Goal: Transaction & Acquisition: Purchase product/service

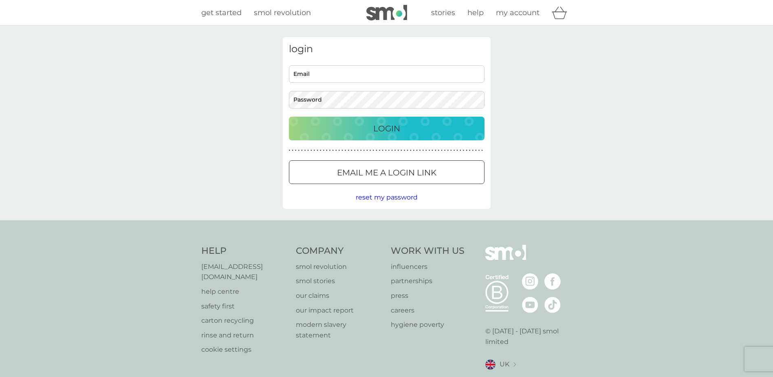
type input "[EMAIL_ADDRESS][DOMAIN_NAME]"
click at [369, 128] on div "Login" at bounding box center [386, 128] width 179 height 13
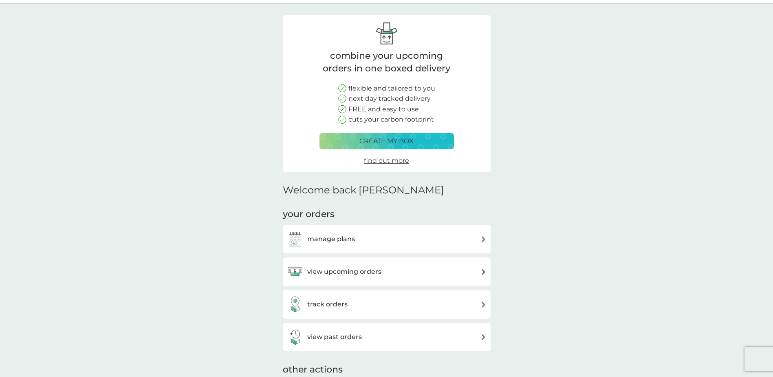
scroll to position [41, 0]
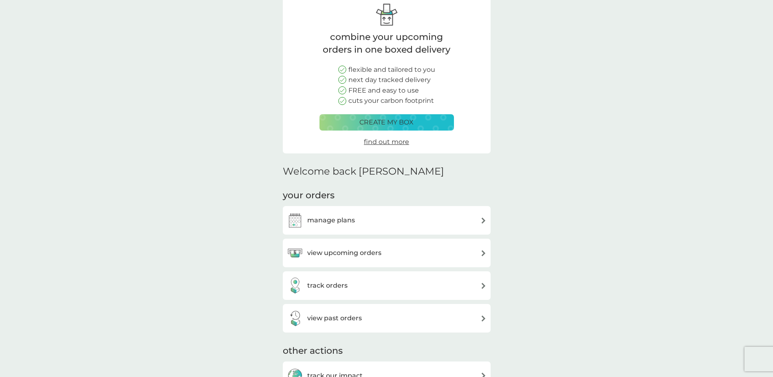
click at [376, 214] on div "manage plans" at bounding box center [387, 220] width 200 height 16
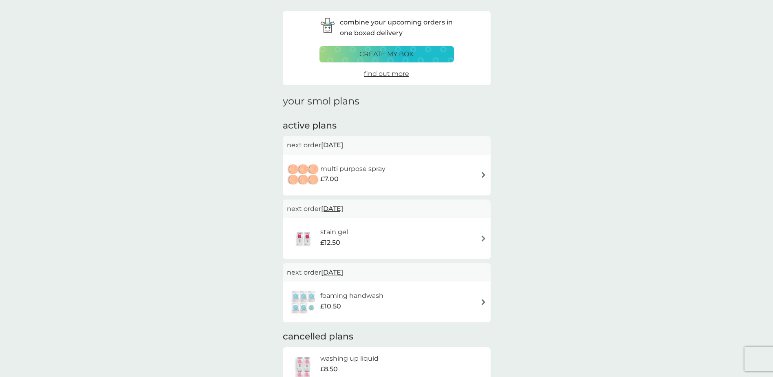
scroll to position [41, 0]
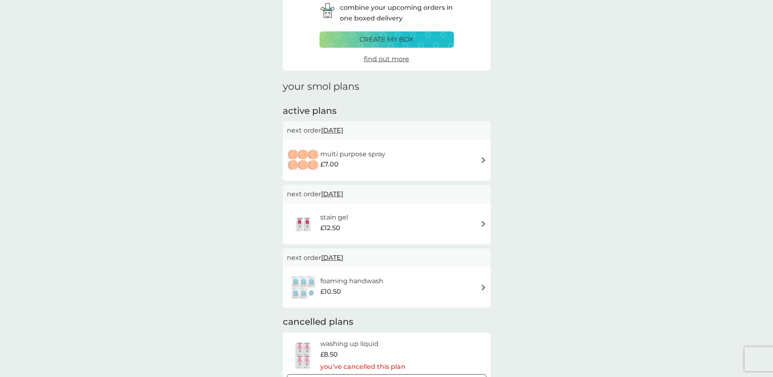
drag, startPoint x: 116, startPoint y: 99, endPoint x: 132, endPoint y: 99, distance: 15.9
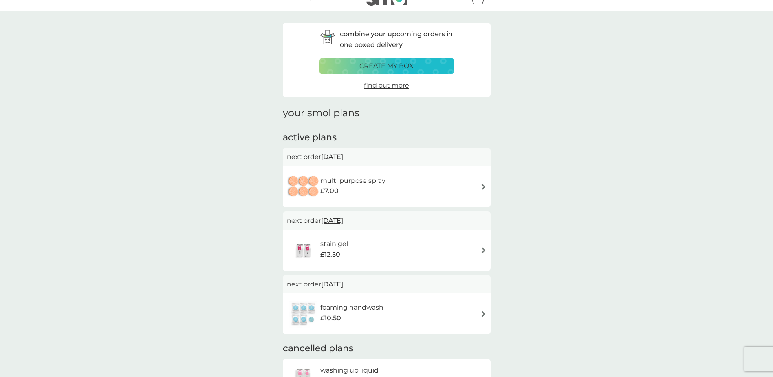
scroll to position [0, 0]
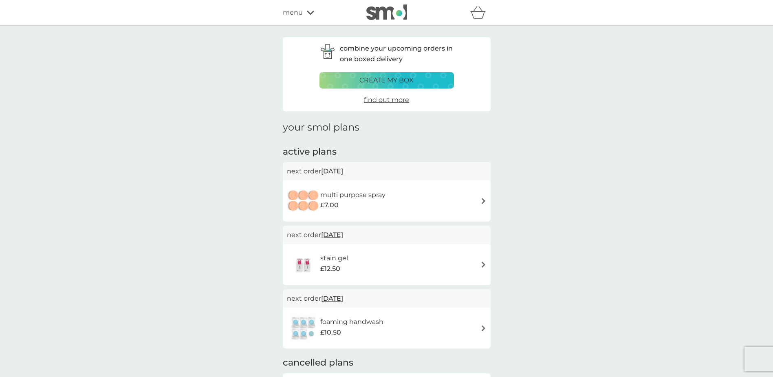
click at [418, 195] on div "multi purpose spray £7.00" at bounding box center [387, 201] width 200 height 29
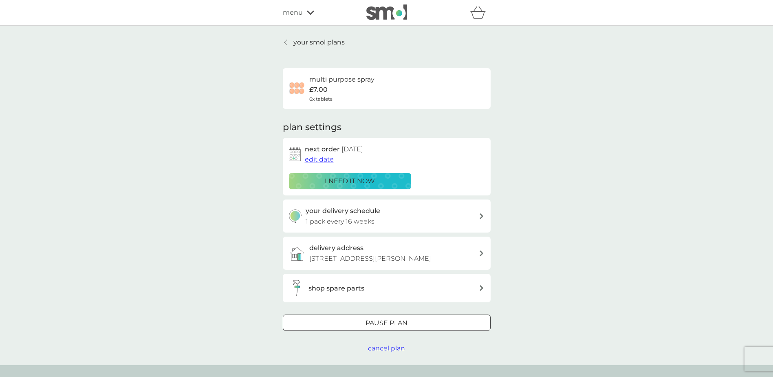
click at [315, 156] on span "edit date" at bounding box center [319, 159] width 29 height 8
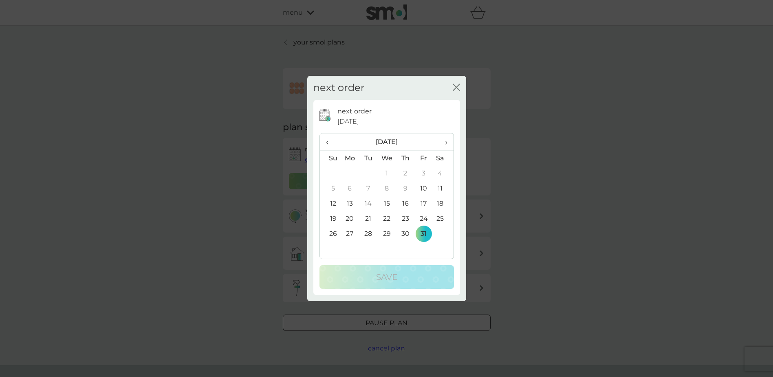
click at [445, 142] on span "›" at bounding box center [443, 141] width 8 height 17
click at [383, 232] on td "31" at bounding box center [386, 233] width 19 height 15
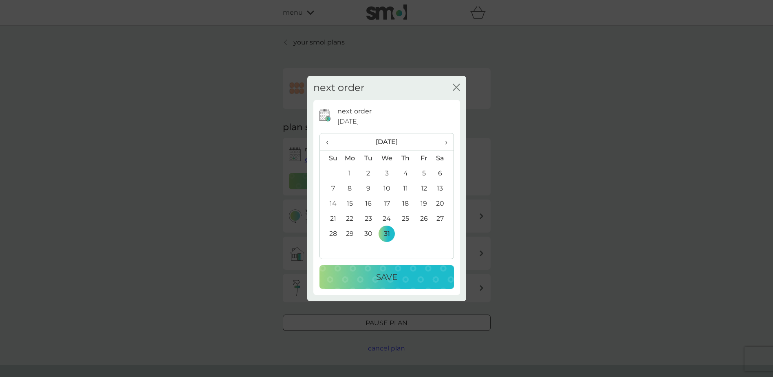
click at [390, 269] on button "Save" at bounding box center [387, 277] width 134 height 24
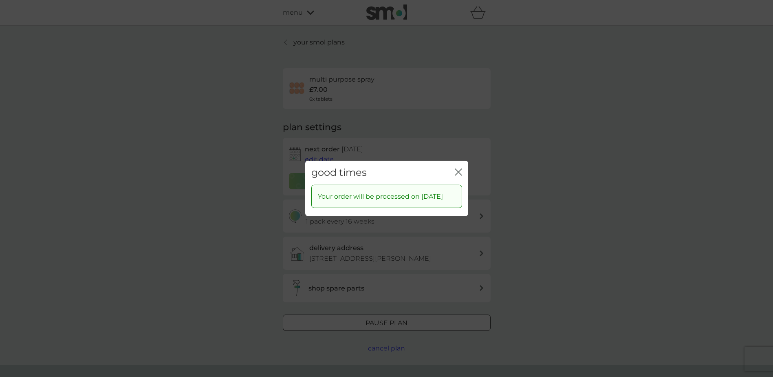
click at [460, 168] on icon "close" at bounding box center [458, 171] width 7 height 7
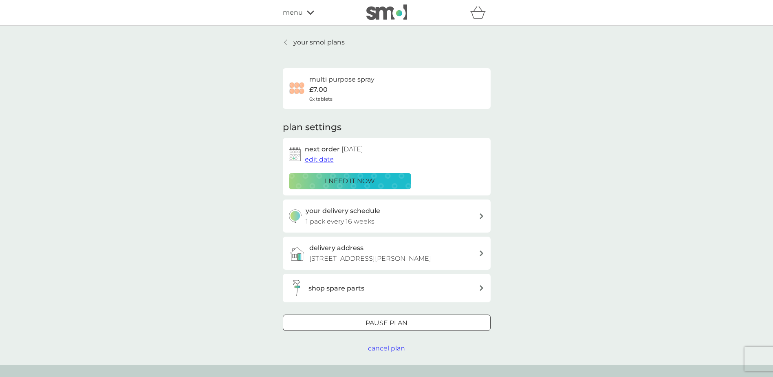
click at [330, 42] on p "your smol plans" at bounding box center [318, 42] width 51 height 11
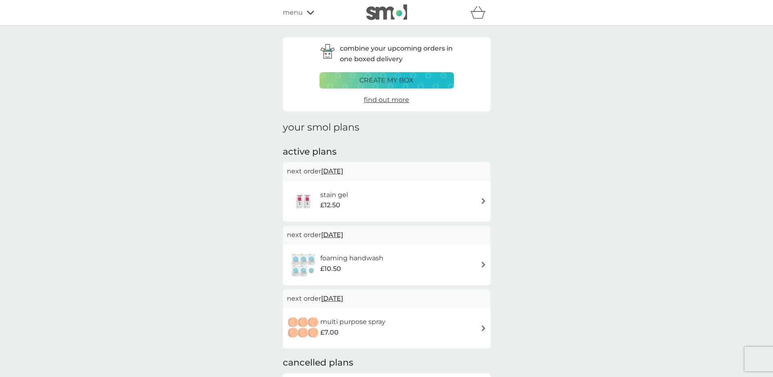
click at [293, 10] on span "menu" at bounding box center [293, 12] width 20 height 11
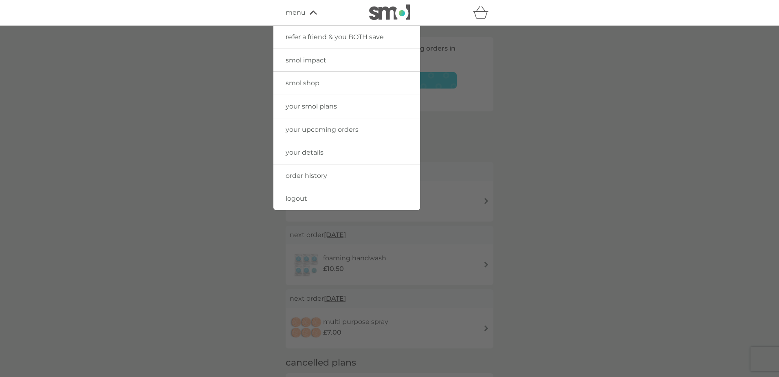
click at [312, 80] on span "smol shop" at bounding box center [303, 83] width 34 height 8
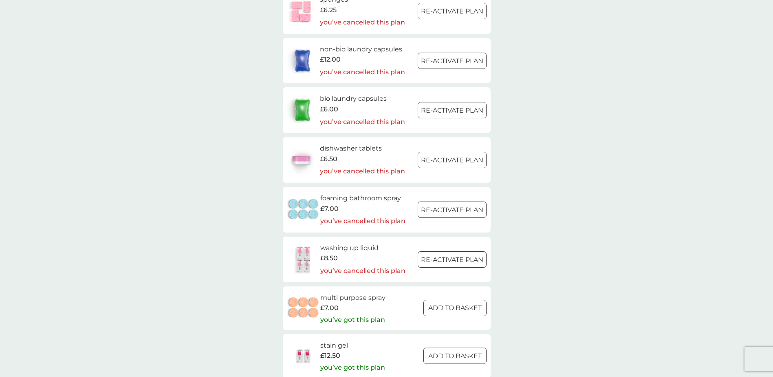
scroll to position [1217, 0]
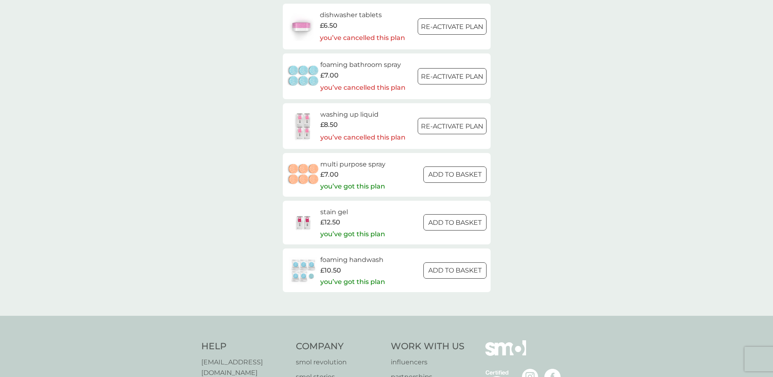
click at [332, 220] on span "£12.50" at bounding box center [330, 222] width 20 height 11
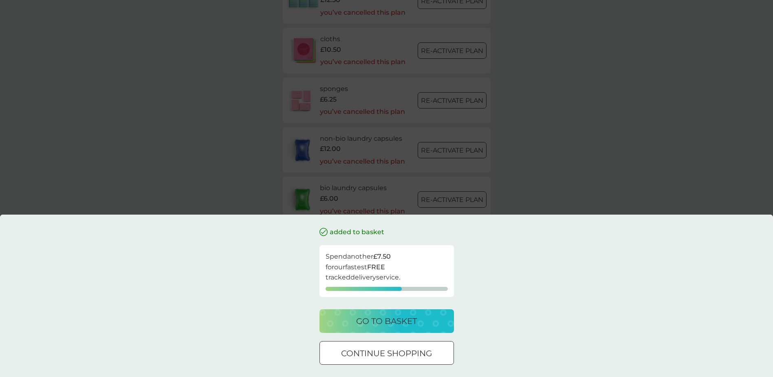
scroll to position [890, 0]
drag, startPoint x: 374, startPoint y: 355, endPoint x: 352, endPoint y: 276, distance: 82.5
click at [373, 351] on div at bounding box center [386, 353] width 29 height 9
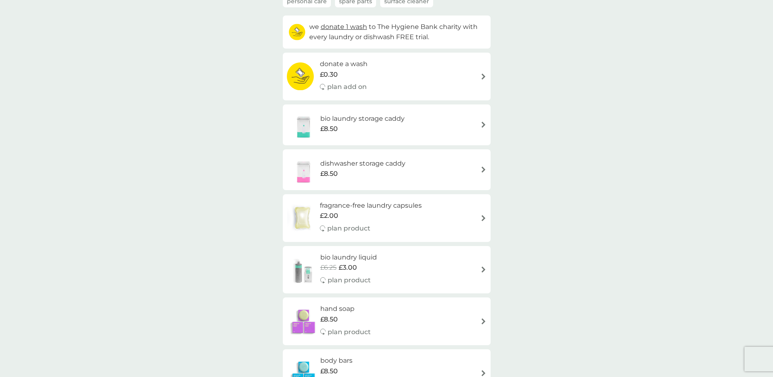
scroll to position [0, 0]
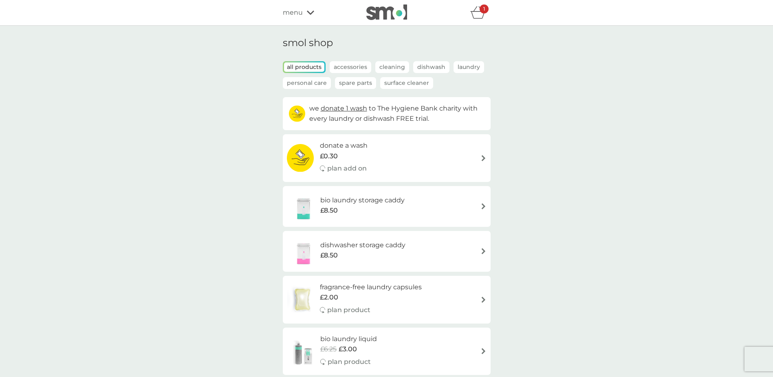
click at [350, 85] on p "Spare Parts" at bounding box center [355, 83] width 41 height 12
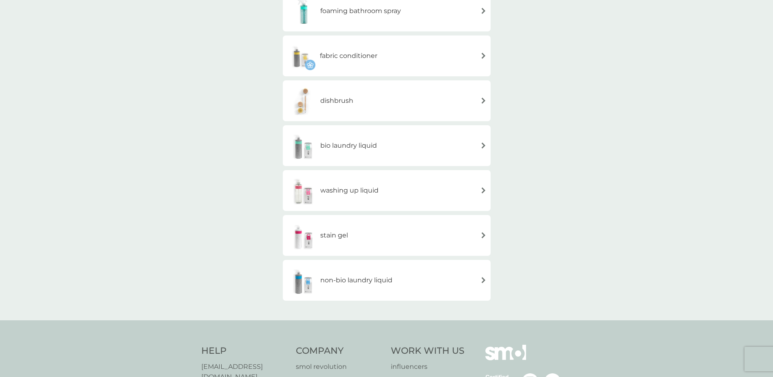
scroll to position [245, 0]
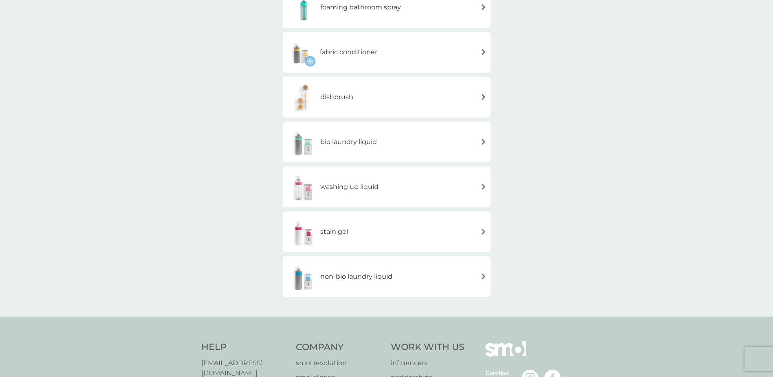
click at [386, 229] on div "stain gel" at bounding box center [387, 231] width 200 height 29
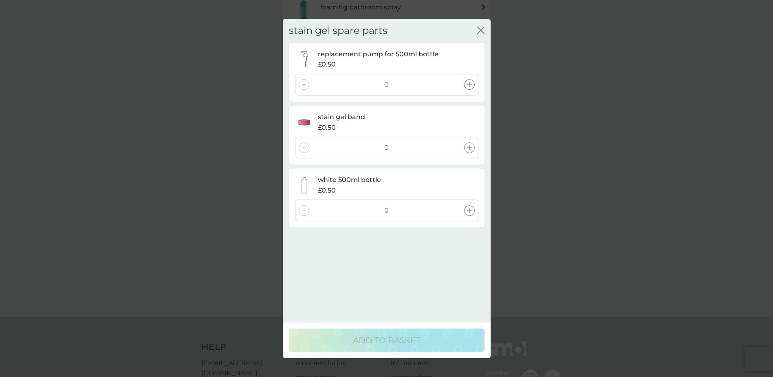
click at [469, 85] on icon at bounding box center [469, 84] width 5 height 5
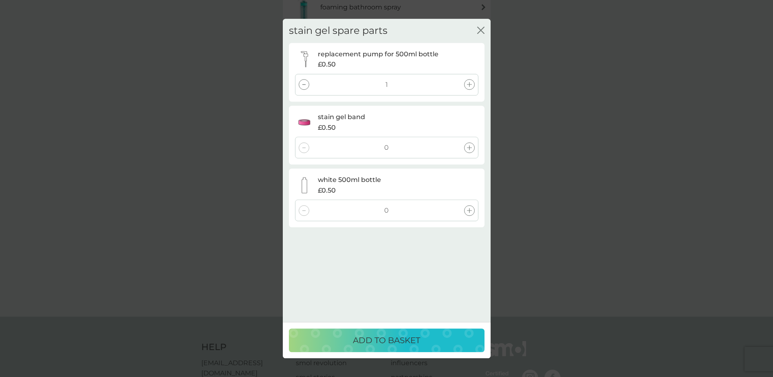
click at [409, 339] on p "ADD TO BASKET" at bounding box center [386, 339] width 67 height 13
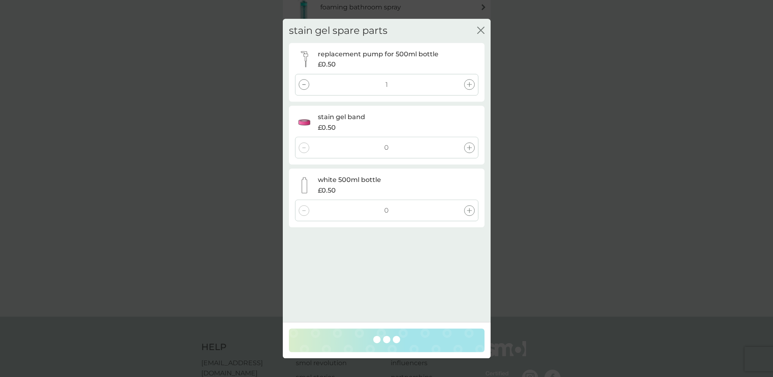
click at [229, 124] on div "stain gel spare parts close replacement pump for 500ml bottle £0.50 1 stain gel…" at bounding box center [386, 188] width 773 height 377
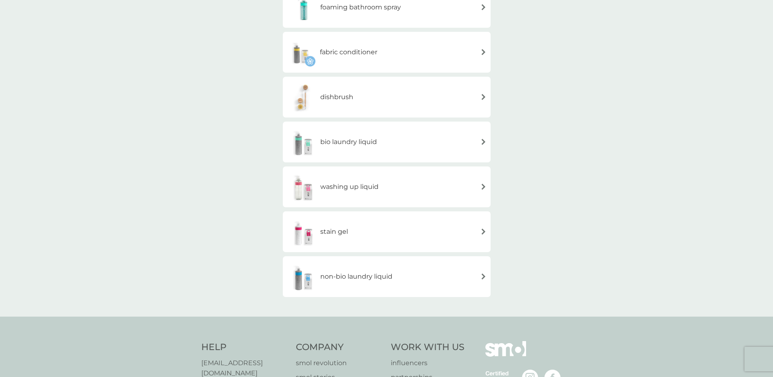
scroll to position [0, 0]
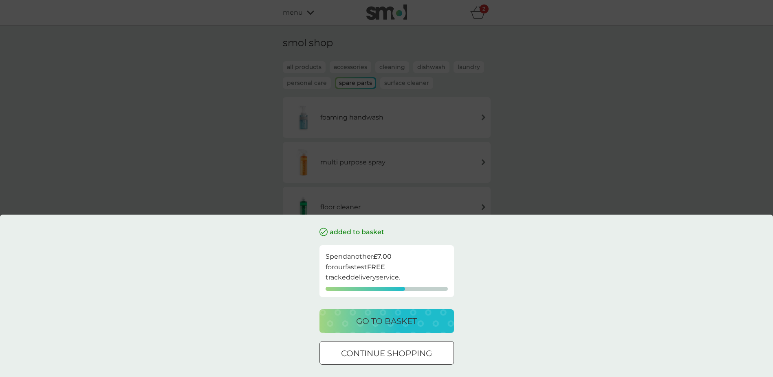
click at [398, 355] on div at bounding box center [386, 353] width 29 height 9
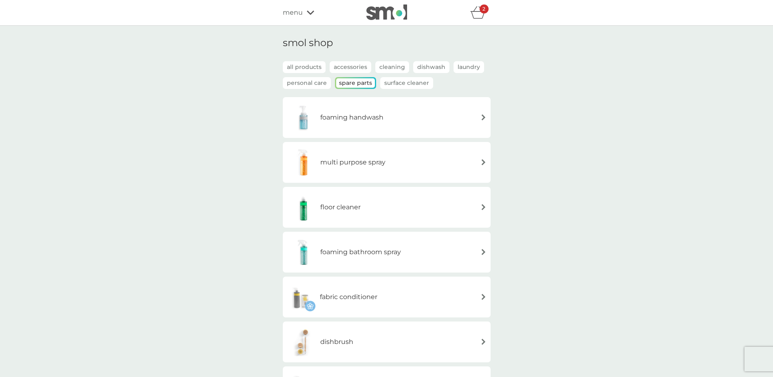
click at [311, 13] on icon at bounding box center [310, 13] width 7 height 4
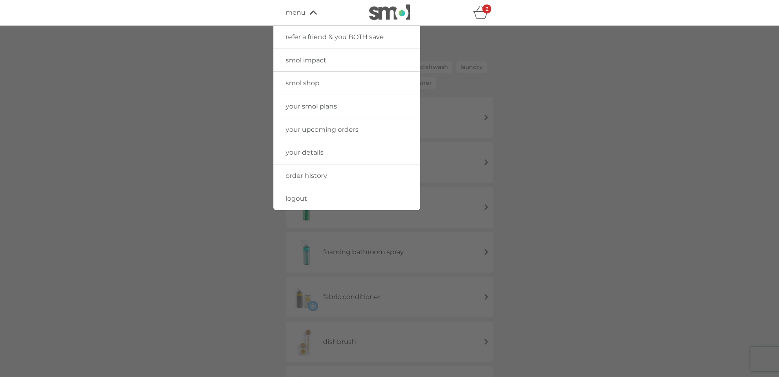
drag, startPoint x: 231, startPoint y: 74, endPoint x: 276, endPoint y: 38, distance: 57.7
click at [232, 71] on div at bounding box center [389, 214] width 779 height 377
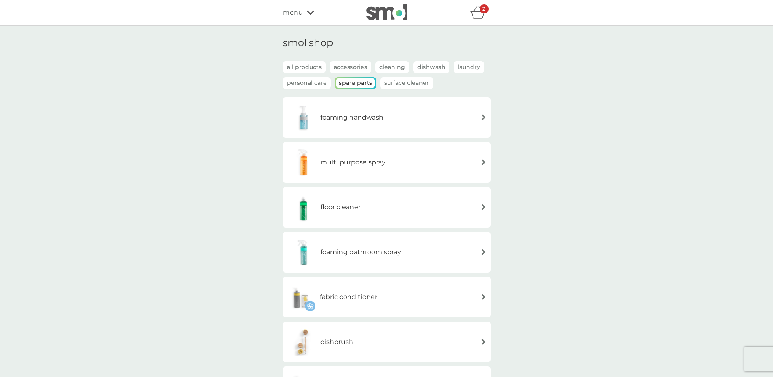
click at [398, 14] on img at bounding box center [386, 11] width 41 height 15
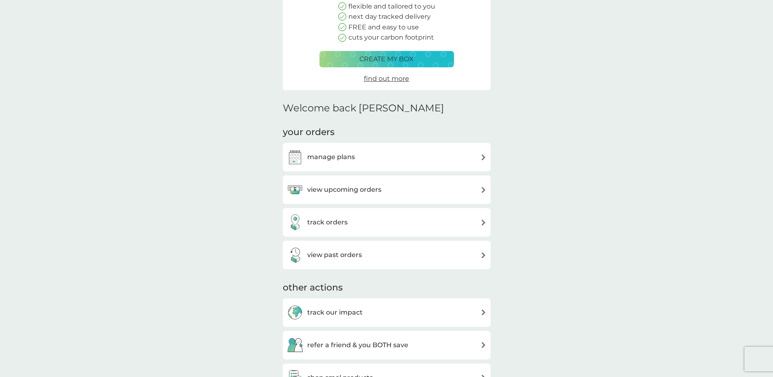
scroll to position [122, 0]
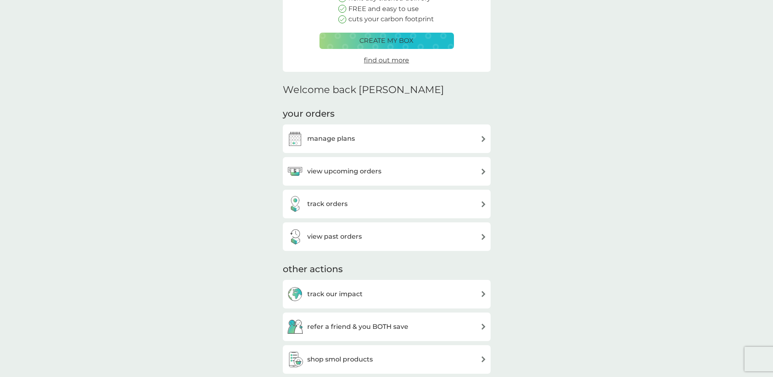
click at [386, 175] on div "view upcoming orders" at bounding box center [387, 171] width 200 height 16
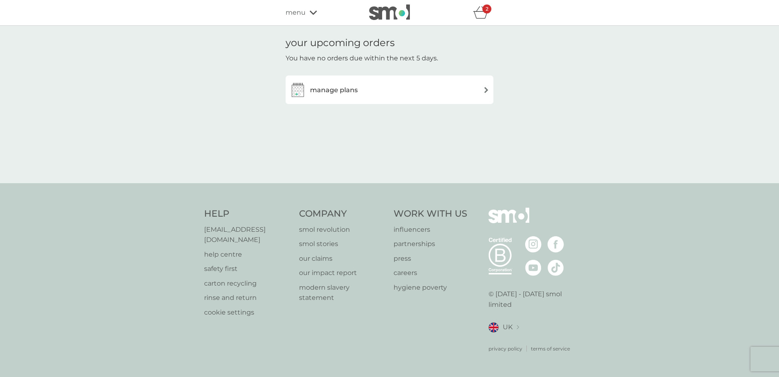
click at [433, 85] on div "manage plans" at bounding box center [390, 90] width 200 height 16
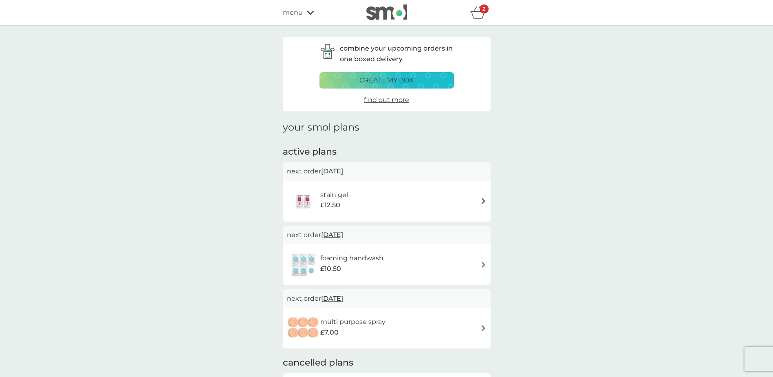
click at [408, 199] on div "stain gel £12.50" at bounding box center [387, 201] width 200 height 29
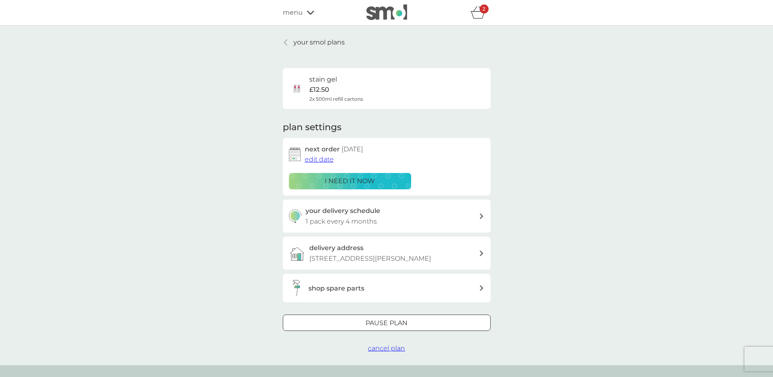
click at [392, 287] on div "shop spare parts" at bounding box center [394, 288] width 170 height 11
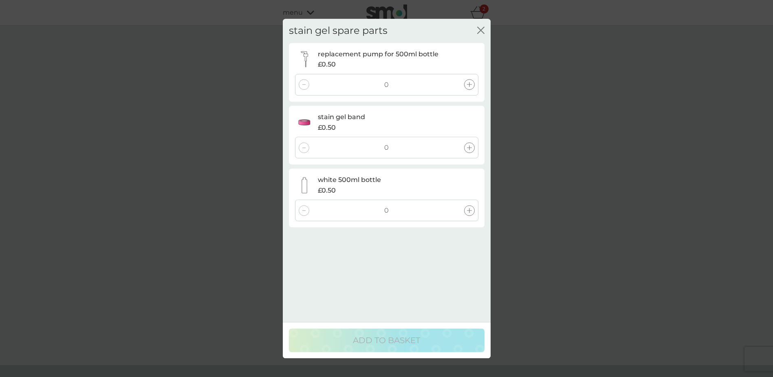
click at [467, 82] on icon at bounding box center [469, 84] width 5 height 5
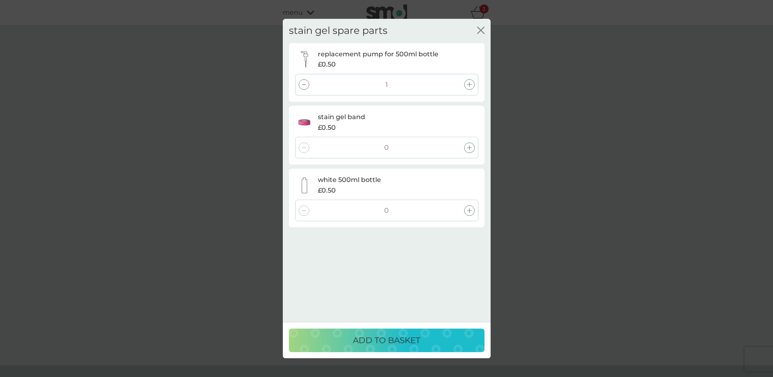
click at [421, 341] on div "ADD TO BASKET" at bounding box center [386, 339] width 179 height 13
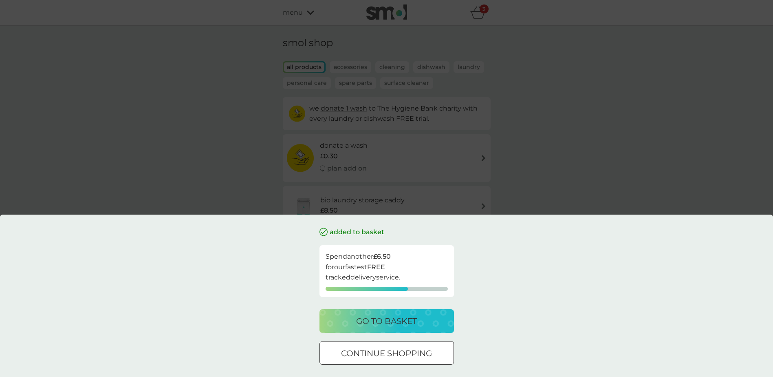
click at [407, 353] on p "continue shopping" at bounding box center [386, 352] width 91 height 13
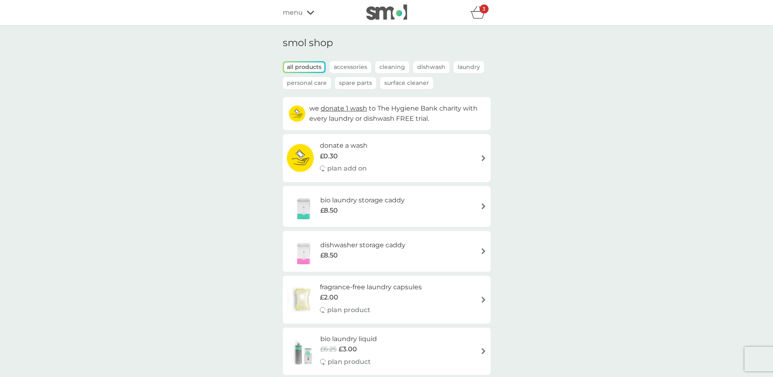
click at [305, 11] on div "menu" at bounding box center [317, 12] width 69 height 11
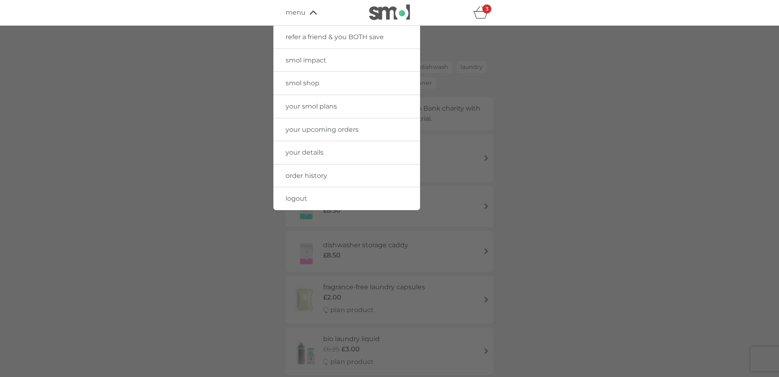
click at [394, 12] on img at bounding box center [389, 11] width 41 height 15
click at [408, 294] on div at bounding box center [389, 214] width 779 height 377
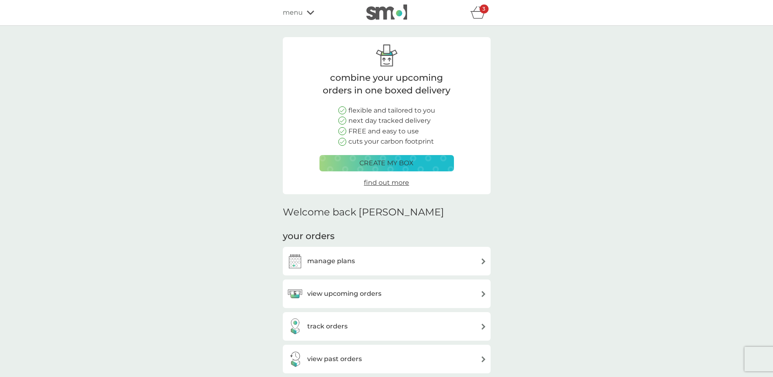
click at [406, 295] on div "view upcoming orders" at bounding box center [387, 293] width 200 height 16
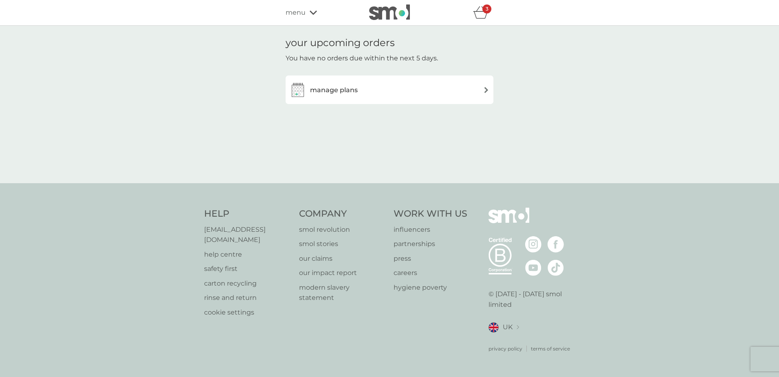
click at [406, 85] on div "manage plans" at bounding box center [390, 90] width 200 height 16
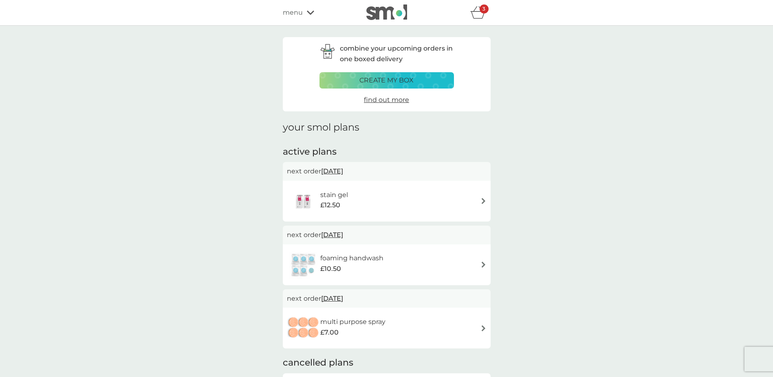
click at [343, 170] on span "31 Oct 2025" at bounding box center [332, 171] width 22 height 16
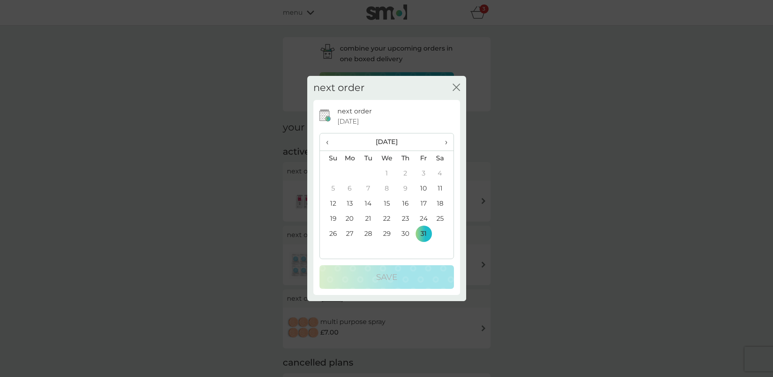
click at [368, 203] on td "14" at bounding box center [368, 203] width 18 height 15
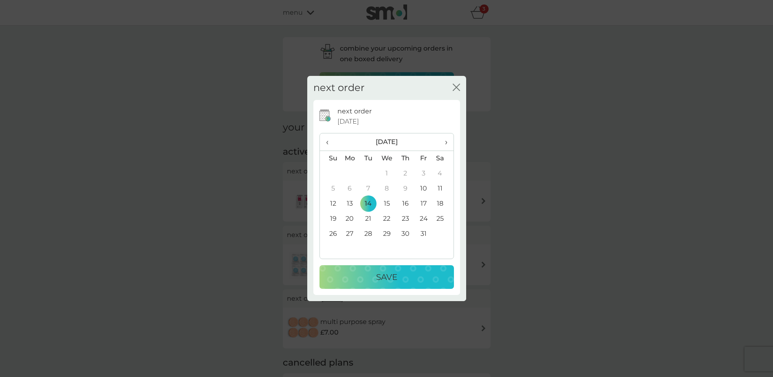
click at [395, 275] on p "Save" at bounding box center [386, 276] width 21 height 13
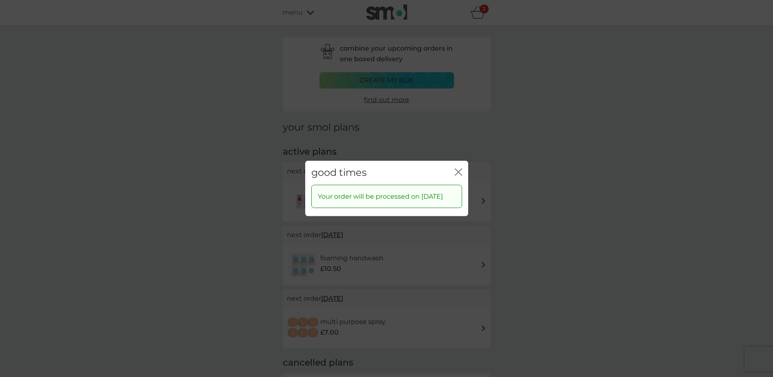
click at [456, 168] on icon "close" at bounding box center [458, 171] width 7 height 7
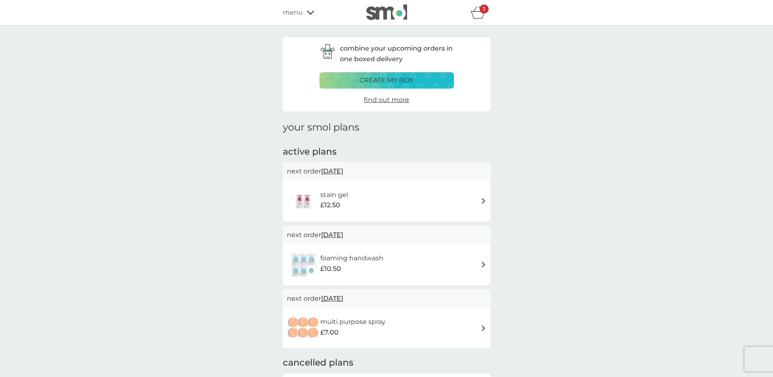
click at [360, 192] on div "stain gel £12.50" at bounding box center [387, 201] width 200 height 29
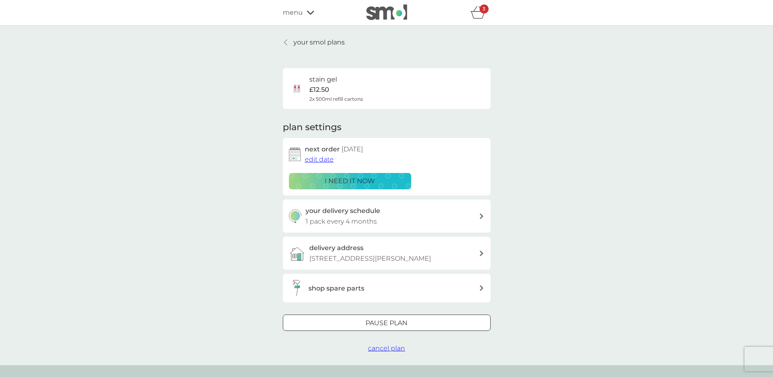
click at [374, 288] on div "shop spare parts" at bounding box center [394, 288] width 170 height 11
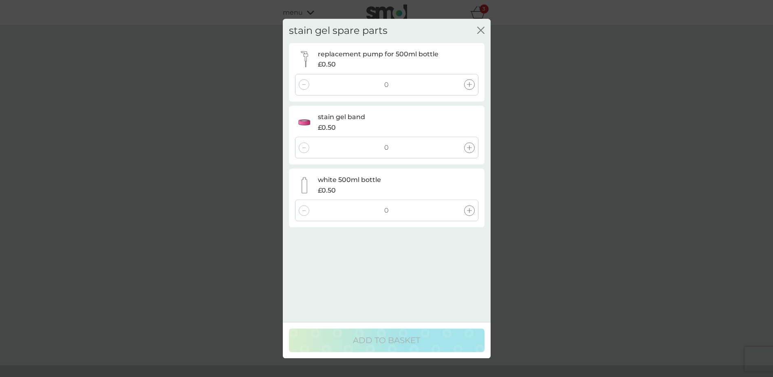
click at [468, 82] on icon at bounding box center [469, 84] width 5 height 5
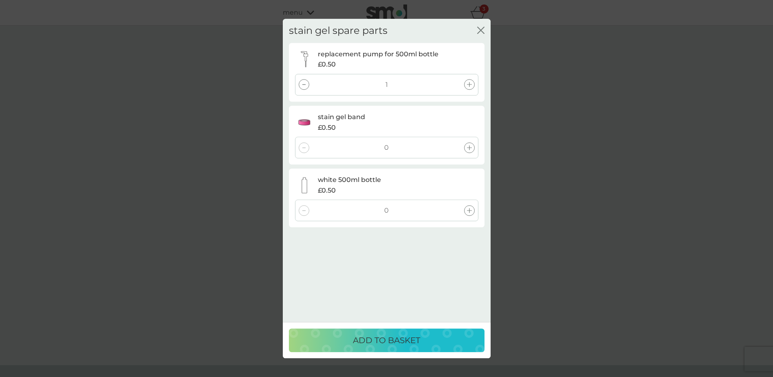
click at [221, 108] on div "stain gel spare parts close replacement pump for 500ml bottle £0.50 1 stain gel…" at bounding box center [386, 188] width 773 height 377
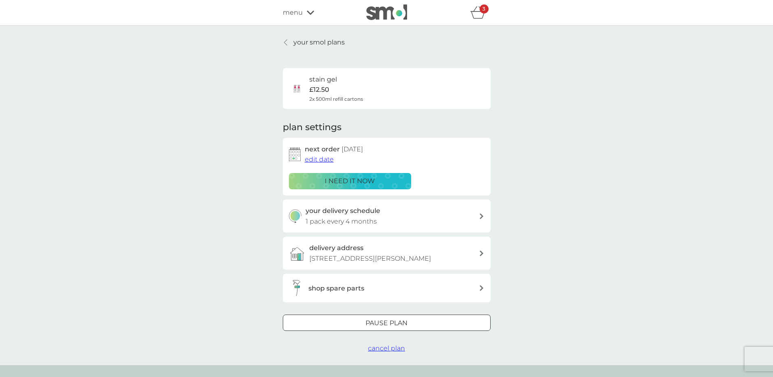
click at [289, 41] on link "your smol plans" at bounding box center [314, 42] width 62 height 11
click at [298, 41] on p "your smol plans" at bounding box center [318, 42] width 51 height 11
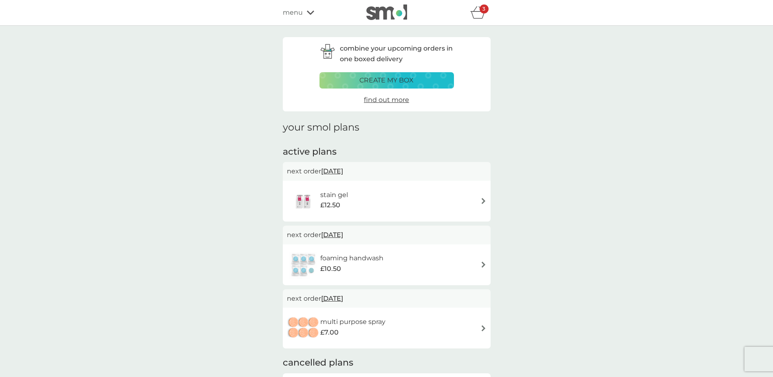
click at [305, 12] on div "menu" at bounding box center [317, 12] width 69 height 11
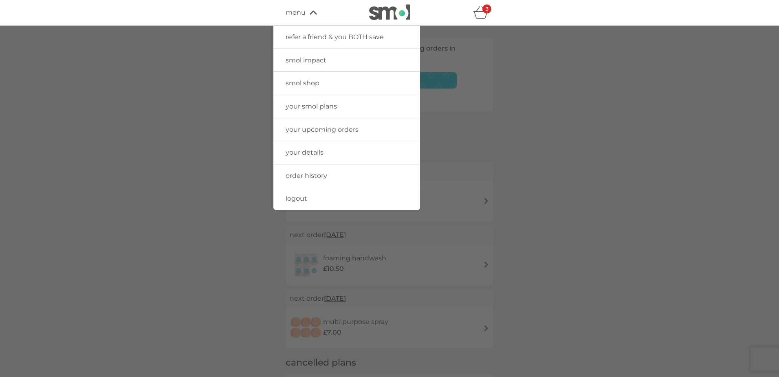
click at [324, 129] on span "your upcoming orders" at bounding box center [322, 130] width 73 height 8
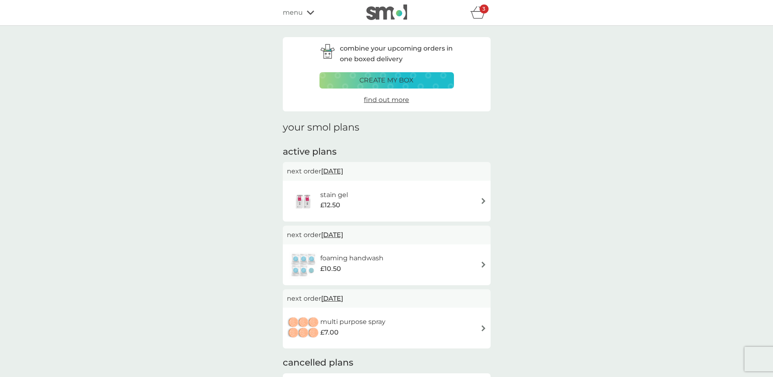
click at [343, 170] on span "14 Oct 2025" at bounding box center [332, 171] width 22 height 16
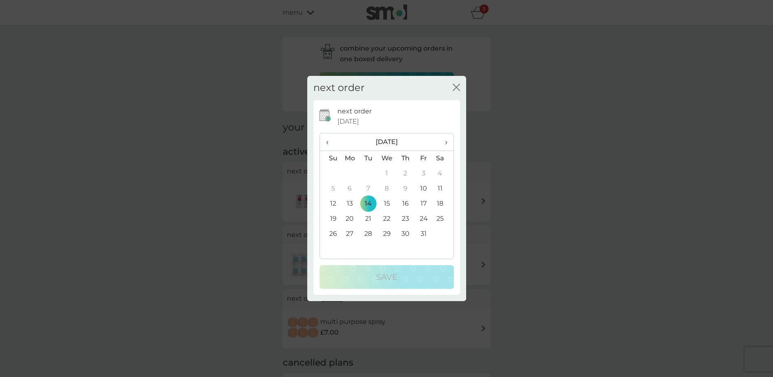
click at [421, 230] on td "31" at bounding box center [423, 233] width 18 height 15
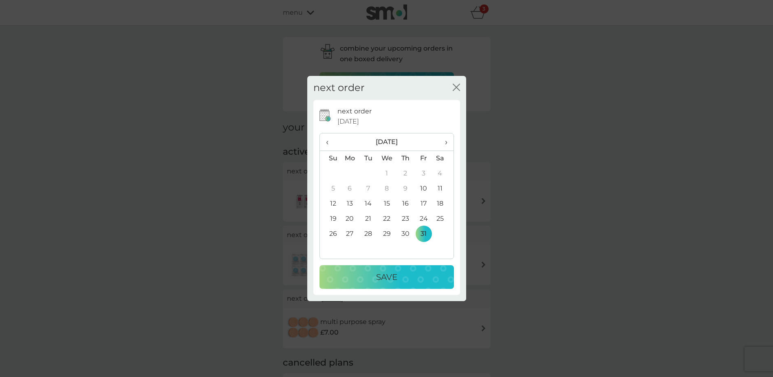
click at [401, 268] on button "Save" at bounding box center [387, 277] width 134 height 24
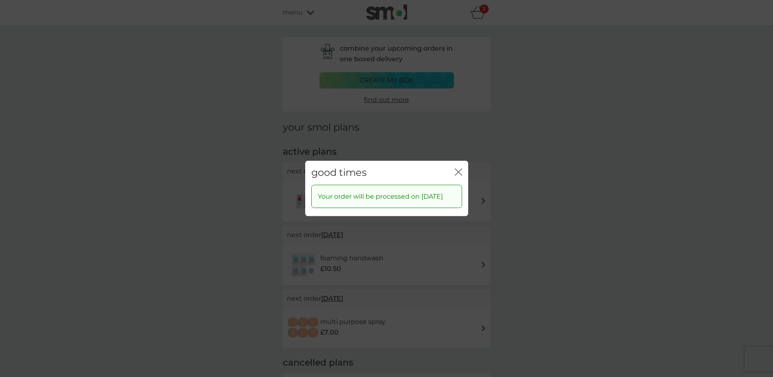
click at [456, 169] on icon "close" at bounding box center [456, 172] width 3 height 7
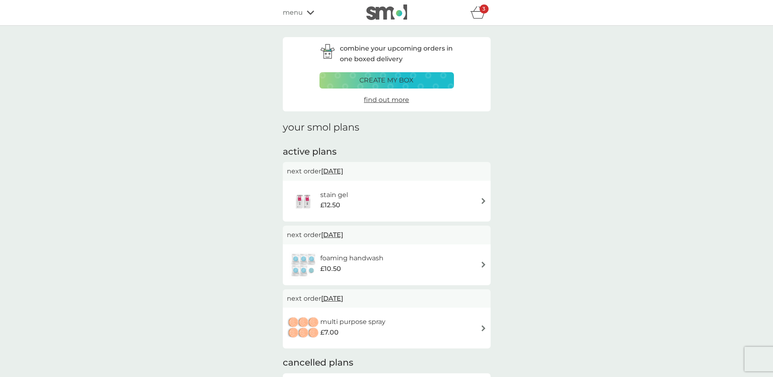
click at [343, 170] on span "31 Oct 2025" at bounding box center [332, 171] width 22 height 16
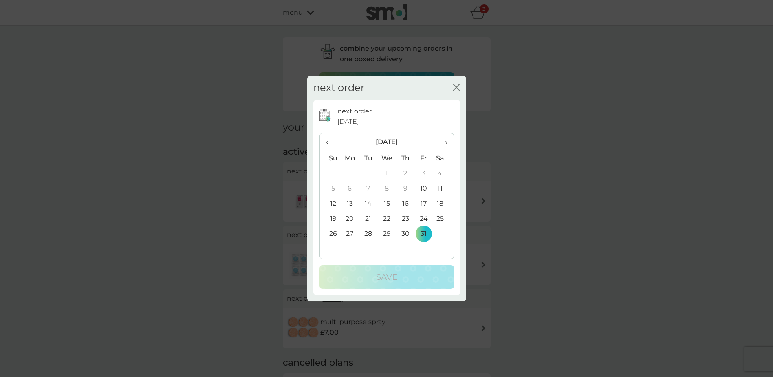
click at [336, 201] on td "12" at bounding box center [330, 203] width 21 height 15
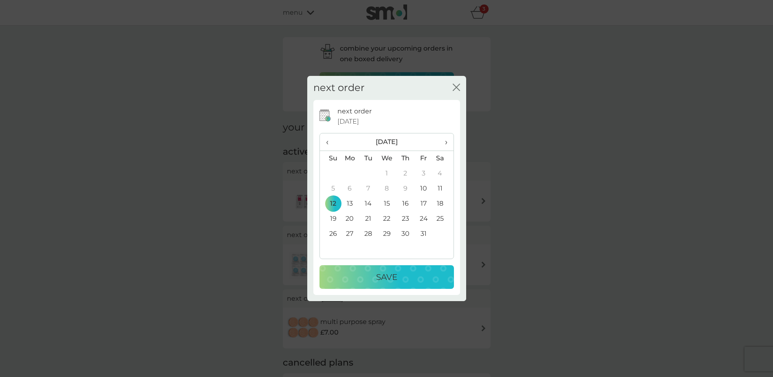
click at [350, 199] on td "13" at bounding box center [350, 203] width 19 height 15
click at [385, 275] on p "Save" at bounding box center [386, 276] width 21 height 13
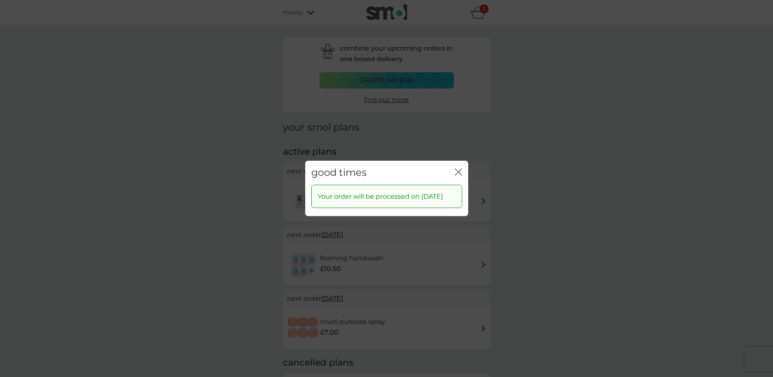
drag, startPoint x: 458, startPoint y: 165, endPoint x: 453, endPoint y: 170, distance: 6.9
click at [458, 168] on icon "close" at bounding box center [458, 171] width 7 height 7
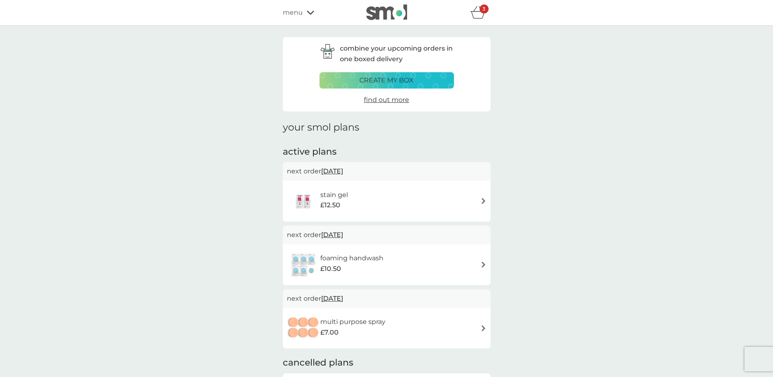
click at [343, 237] on span "31 Oct 2025" at bounding box center [332, 235] width 22 height 16
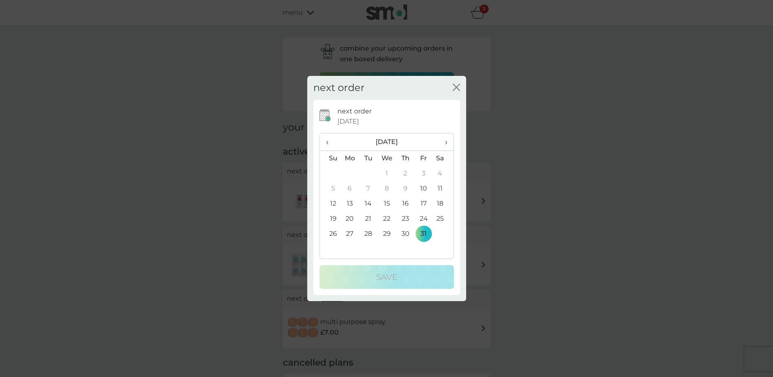
click at [351, 200] on td "13" at bounding box center [350, 203] width 19 height 15
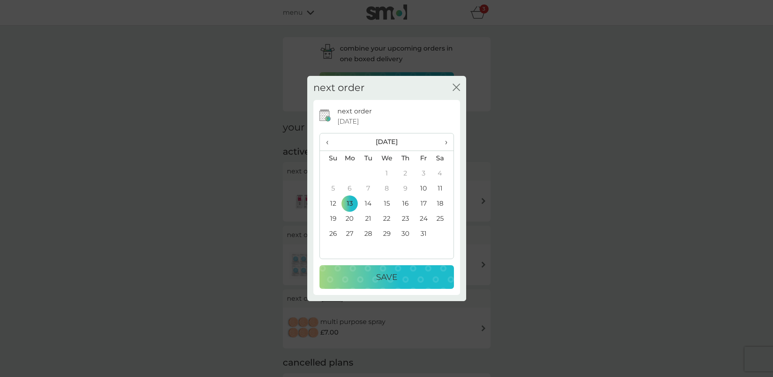
click at [383, 276] on p "Save" at bounding box center [386, 276] width 21 height 13
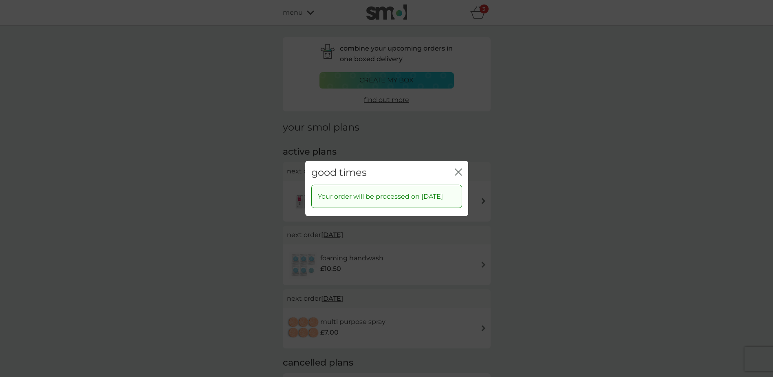
click at [458, 167] on div "close" at bounding box center [458, 173] width 7 height 12
click at [458, 168] on icon "close" at bounding box center [458, 171] width 7 height 7
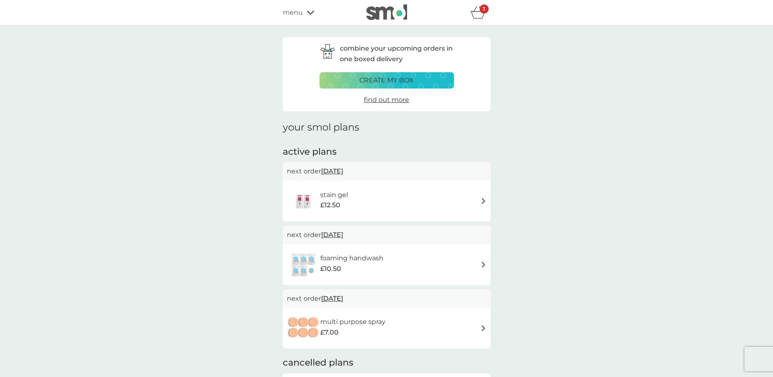
click at [298, 10] on span "menu" at bounding box center [293, 12] width 20 height 11
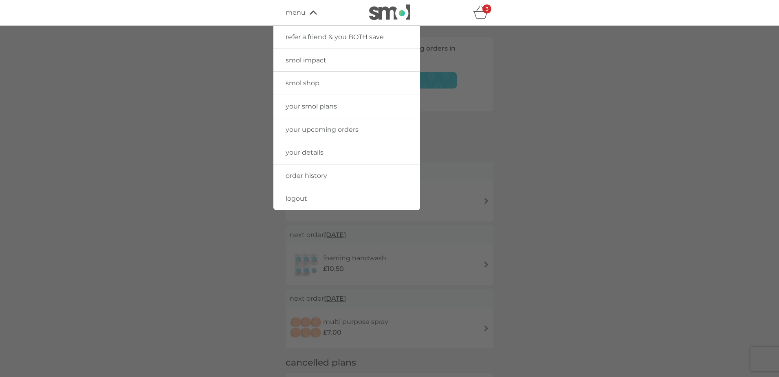
click at [376, 11] on img at bounding box center [389, 11] width 41 height 15
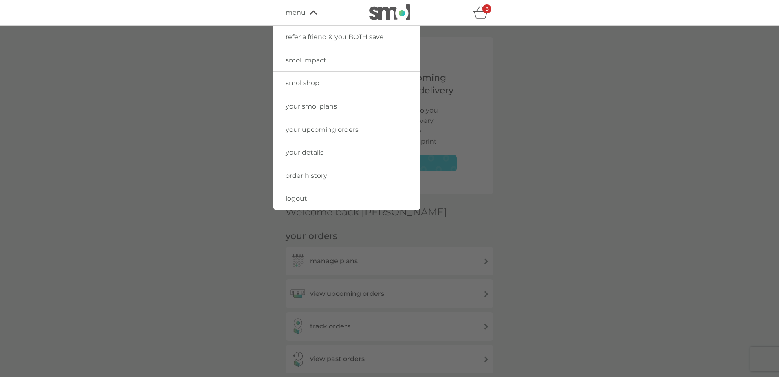
click at [389, 10] on img at bounding box center [389, 11] width 41 height 15
click at [307, 84] on span "smol shop" at bounding box center [303, 83] width 34 height 8
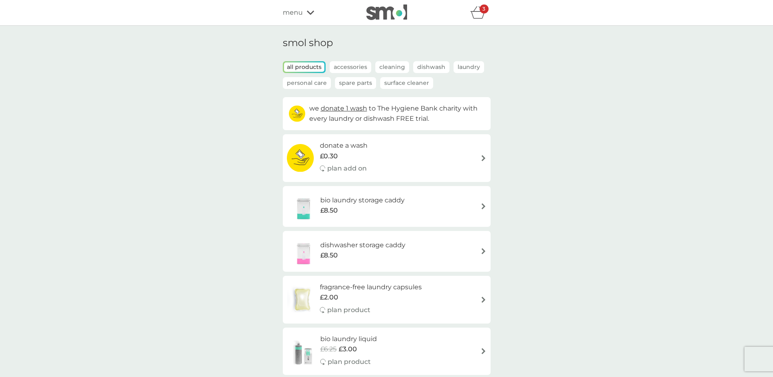
click at [297, 11] on span "menu" at bounding box center [293, 12] width 20 height 11
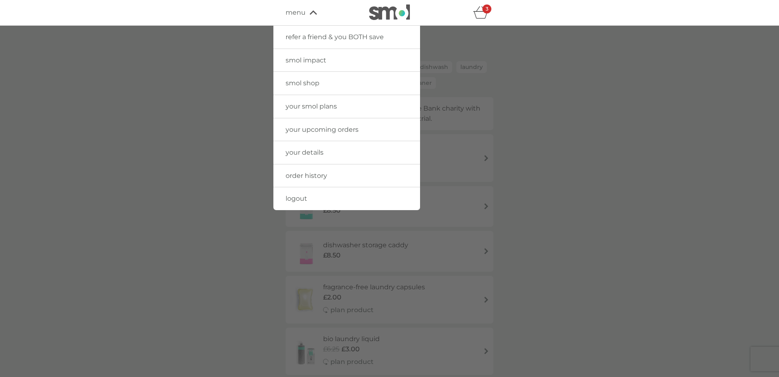
click at [187, 162] on div at bounding box center [389, 214] width 779 height 377
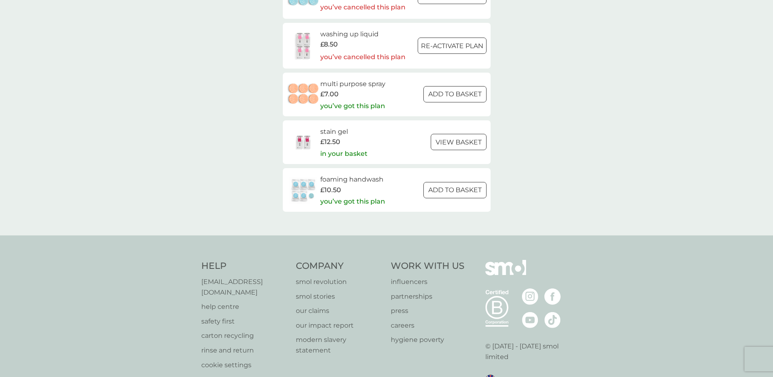
scroll to position [1339, 0]
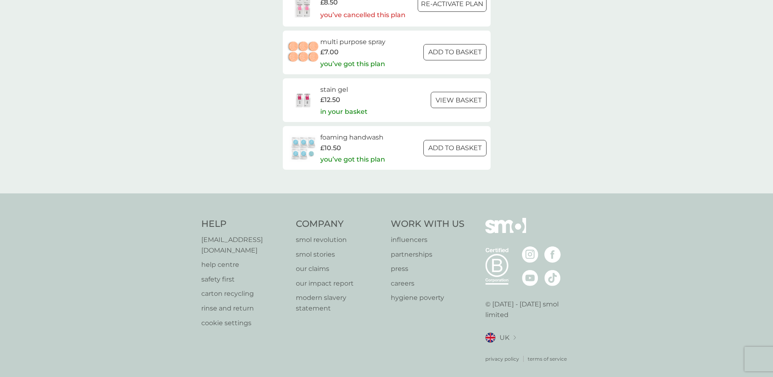
click at [238, 240] on p "[EMAIL_ADDRESS][DOMAIN_NAME]" at bounding box center [244, 244] width 87 height 21
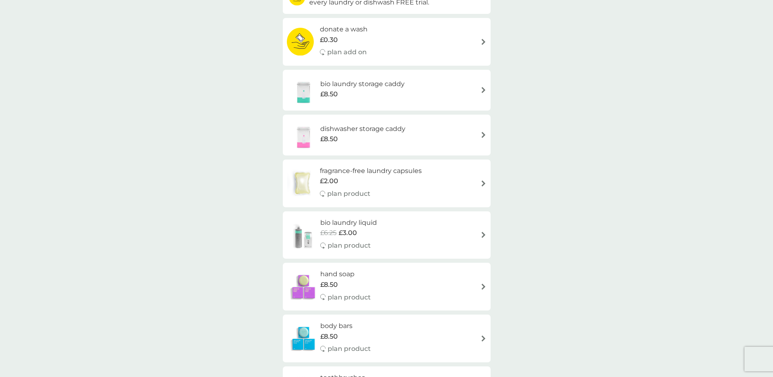
scroll to position [0, 0]
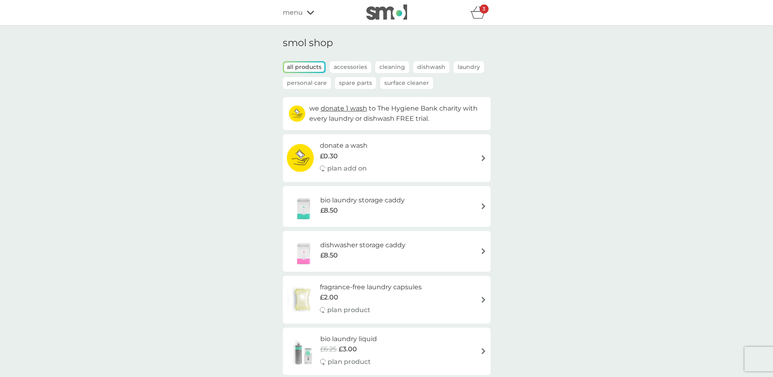
click at [297, 9] on span "menu" at bounding box center [293, 12] width 20 height 11
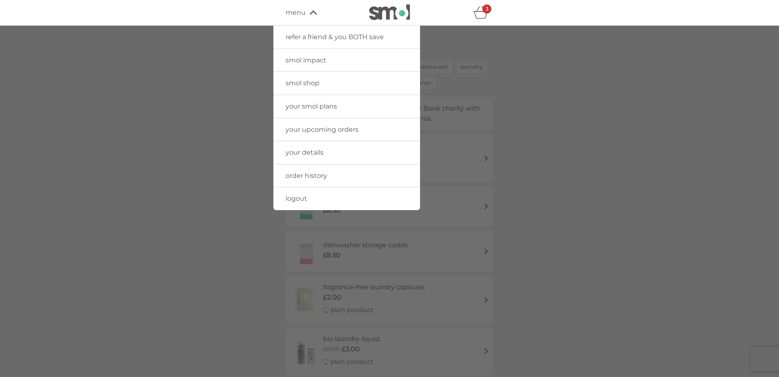
click at [318, 108] on span "your smol plans" at bounding box center [311, 106] width 51 height 8
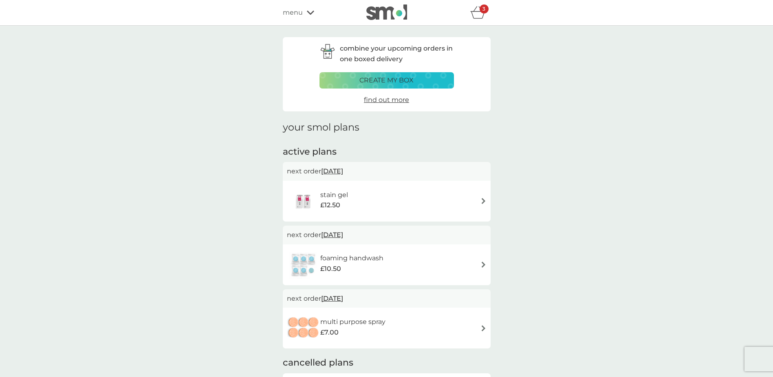
click at [474, 9] on icon "basket" at bounding box center [477, 12] width 15 height 13
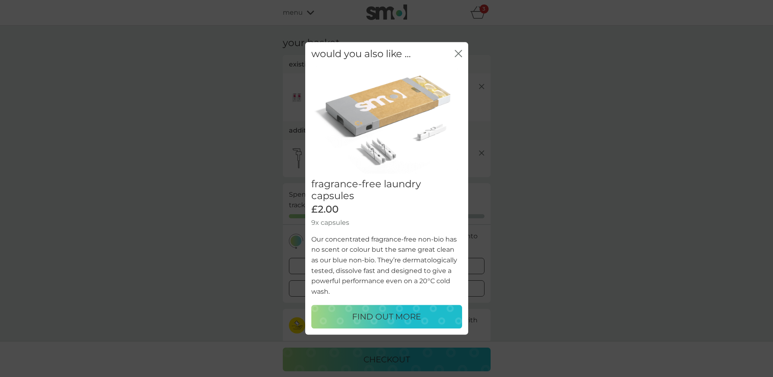
click at [460, 54] on icon "close" at bounding box center [458, 53] width 7 height 7
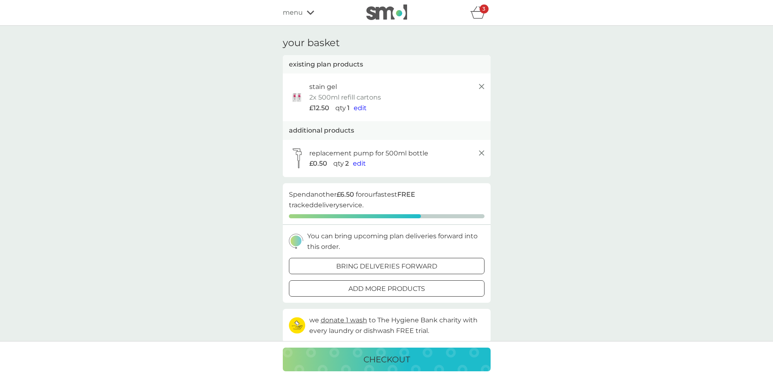
click at [361, 163] on span "edit" at bounding box center [359, 163] width 13 height 8
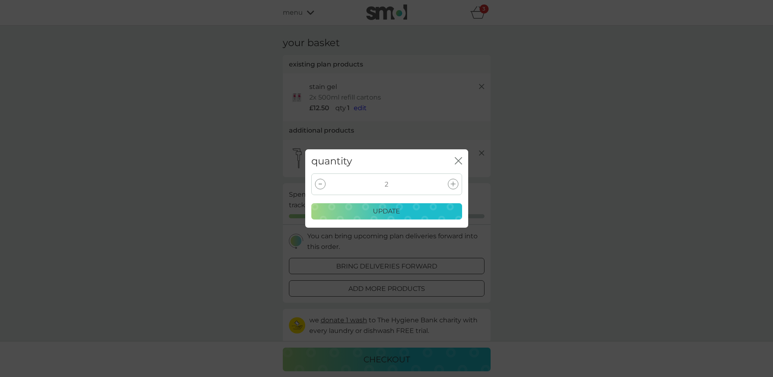
drag, startPoint x: 317, startPoint y: 185, endPoint x: 322, endPoint y: 209, distance: 25.4
click at [317, 185] on div at bounding box center [320, 184] width 11 height 11
click at [383, 211] on p "update" at bounding box center [386, 211] width 27 height 11
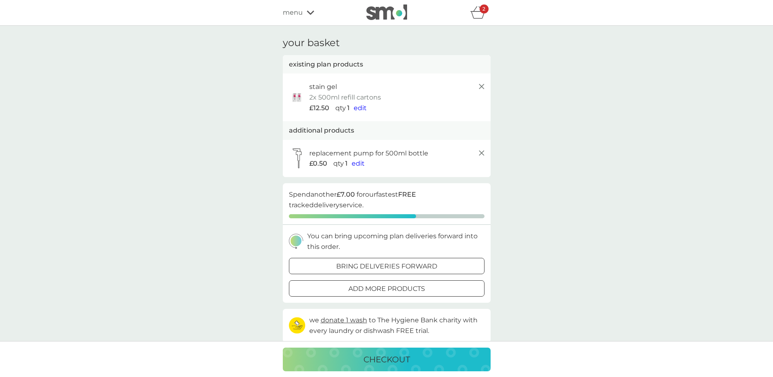
click at [483, 86] on icon at bounding box center [482, 87] width 10 height 10
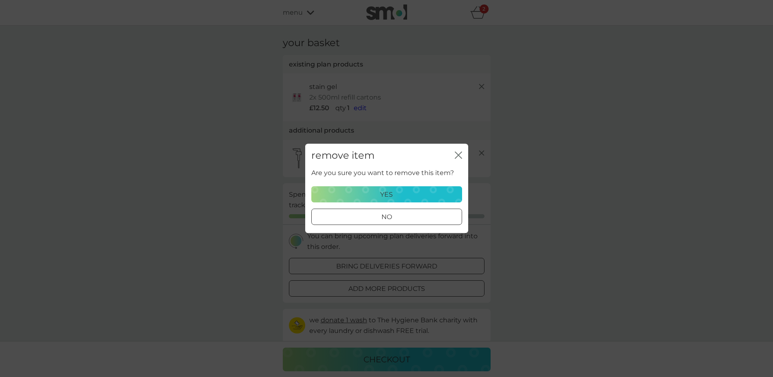
click at [404, 196] on div "yes" at bounding box center [387, 194] width 140 height 11
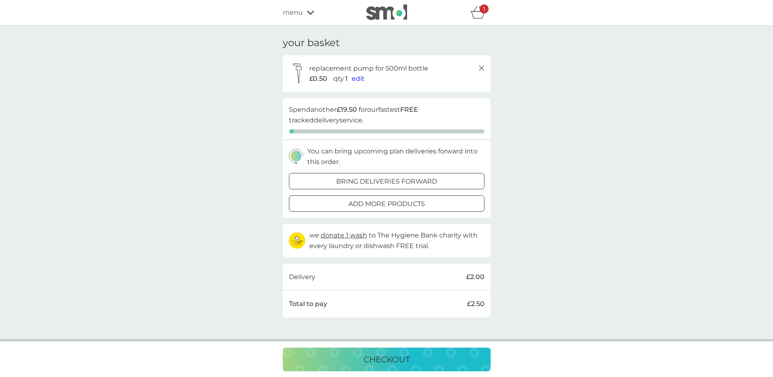
click at [397, 181] on div at bounding box center [397, 181] width 0 height 0
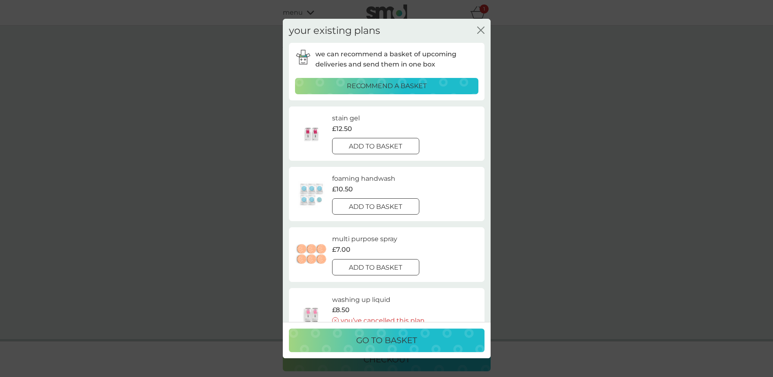
click at [382, 147] on div at bounding box center [375, 146] width 29 height 9
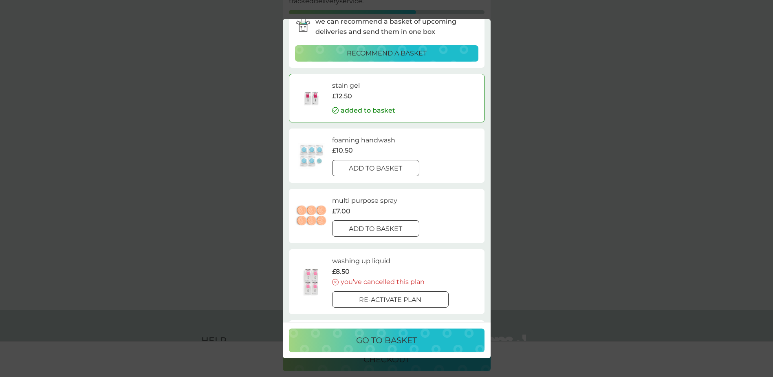
scroll to position [27, 0]
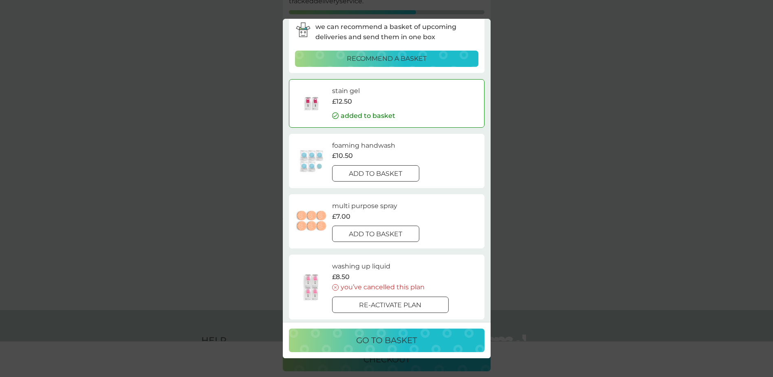
click at [391, 174] on p "add to basket" at bounding box center [375, 173] width 53 height 11
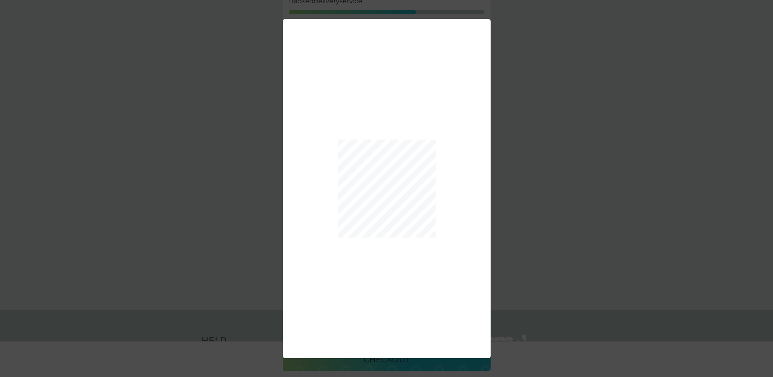
scroll to position [0, 0]
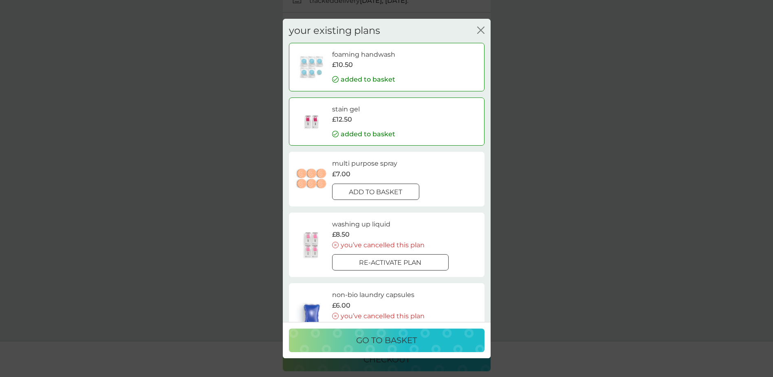
click at [388, 338] on p "go to basket" at bounding box center [386, 339] width 61 height 13
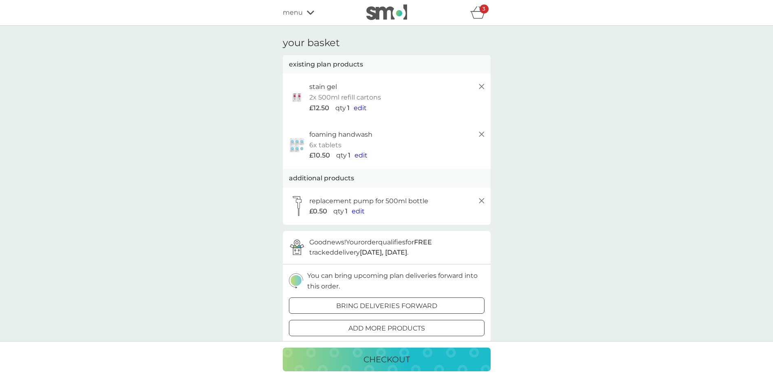
click at [392, 357] on p "checkout" at bounding box center [387, 359] width 46 height 13
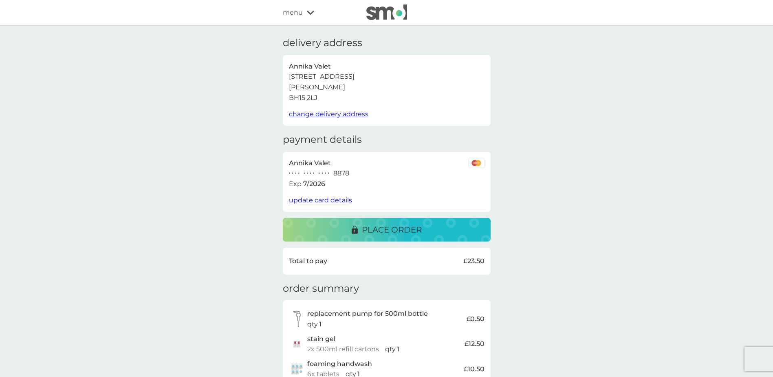
click at [385, 225] on p "place order" at bounding box center [392, 229] width 60 height 13
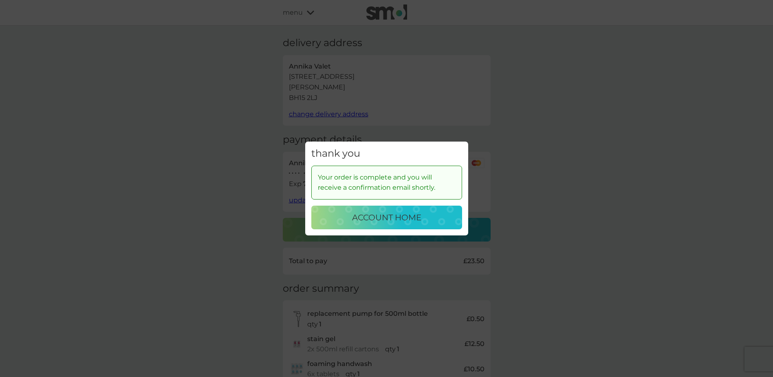
click at [397, 216] on p "account home" at bounding box center [386, 217] width 69 height 13
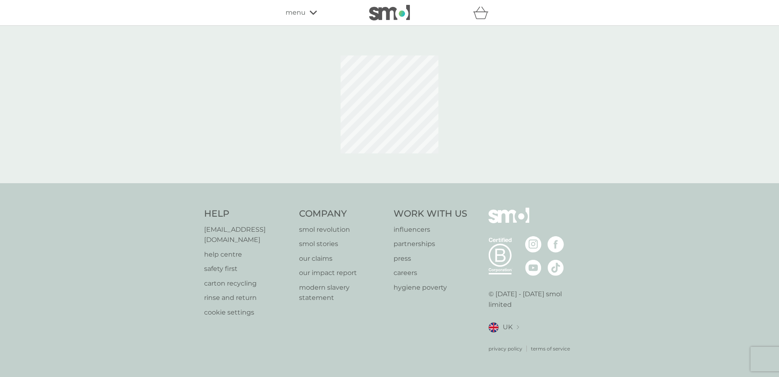
click at [308, 15] on div "menu" at bounding box center [320, 12] width 69 height 11
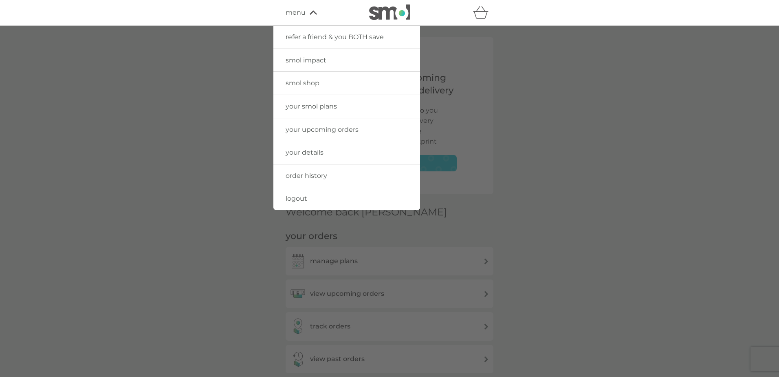
click at [325, 104] on span "your smol plans" at bounding box center [311, 106] width 51 height 8
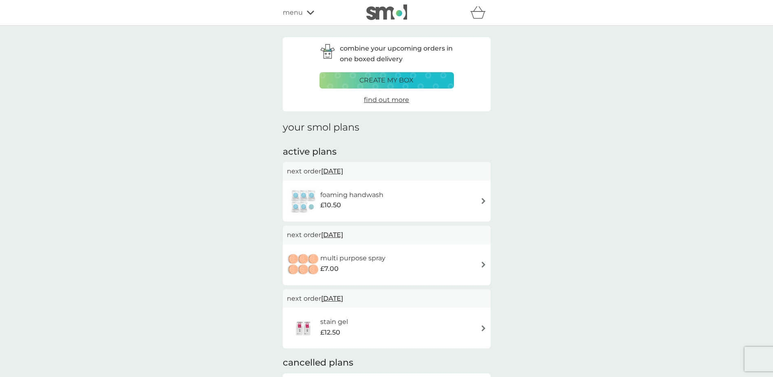
click at [343, 168] on span "13 Oct 2025" at bounding box center [332, 171] width 22 height 16
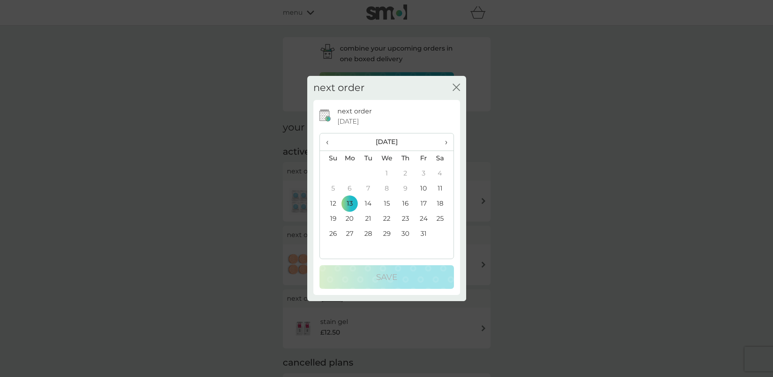
click at [445, 142] on span "›" at bounding box center [443, 141] width 8 height 17
click at [388, 233] on td "31" at bounding box center [386, 233] width 19 height 15
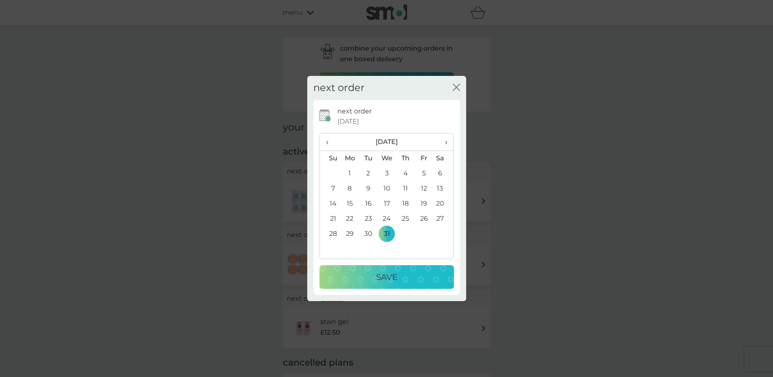
click at [377, 271] on p "Save" at bounding box center [386, 276] width 21 height 13
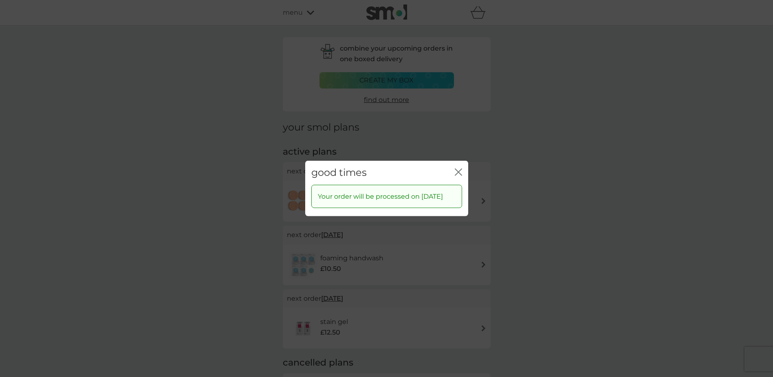
click at [458, 168] on icon "close" at bounding box center [458, 171] width 7 height 7
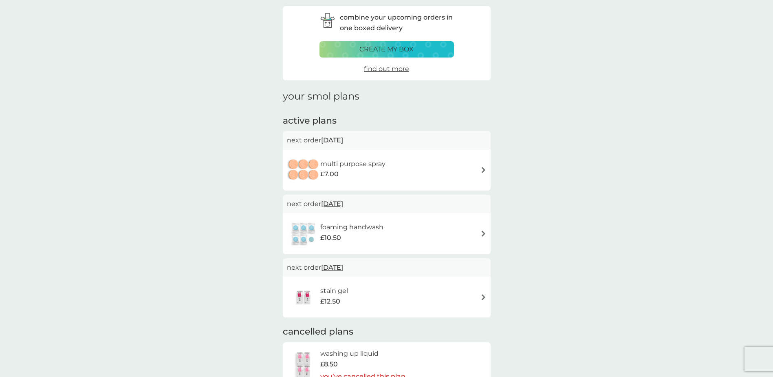
scroll to position [82, 0]
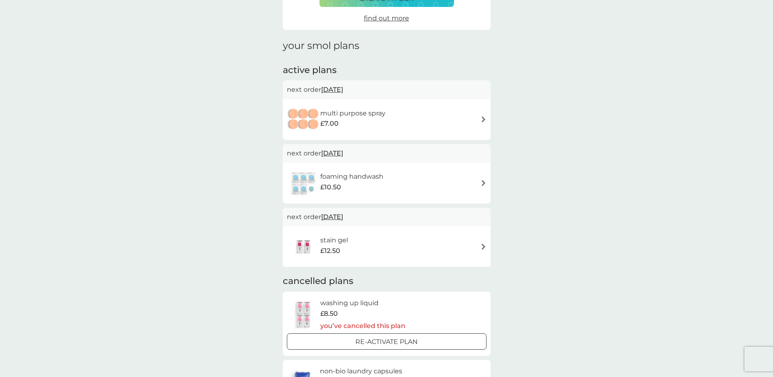
click at [343, 217] on span "12 Feb 2026" at bounding box center [332, 217] width 22 height 16
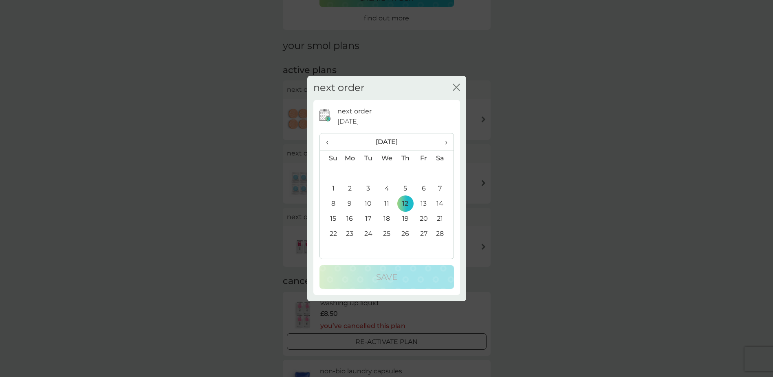
click at [329, 143] on span "‹" at bounding box center [330, 141] width 9 height 17
click at [328, 143] on span "‹" at bounding box center [330, 141] width 9 height 17
click at [387, 233] on td "31" at bounding box center [386, 233] width 19 height 15
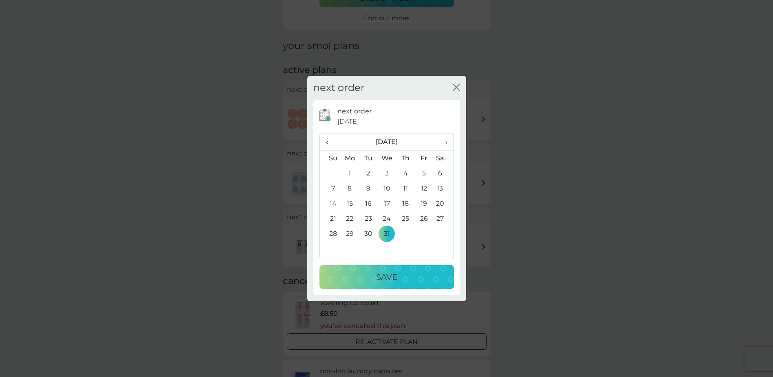
drag, startPoint x: 399, startPoint y: 281, endPoint x: 395, endPoint y: 287, distance: 7.1
click at [399, 282] on div "Save" at bounding box center [387, 276] width 118 height 13
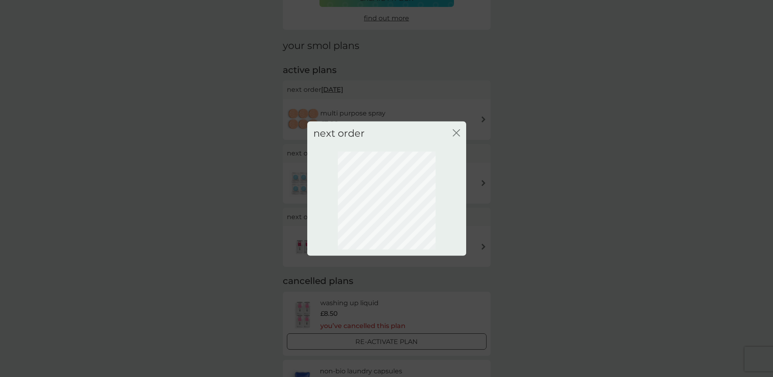
scroll to position [0, 0]
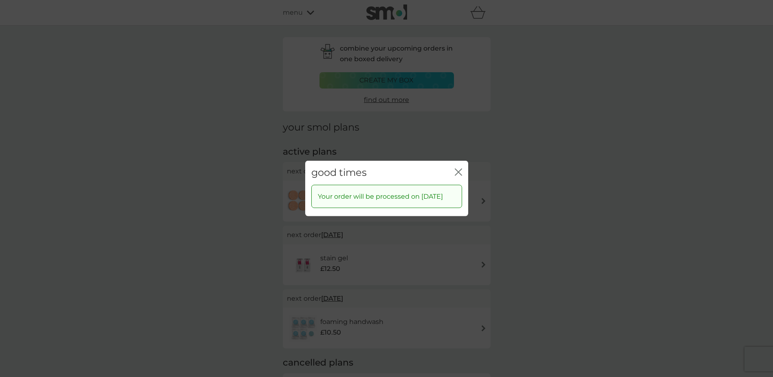
click at [460, 168] on icon "close" at bounding box center [458, 171] width 7 height 7
